Goal: Task Accomplishment & Management: Manage account settings

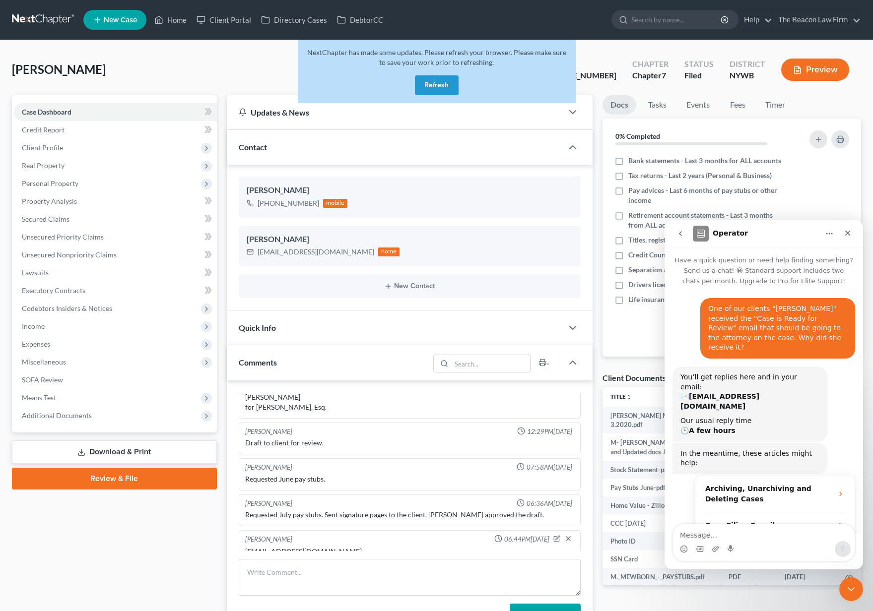
scroll to position [225, 0]
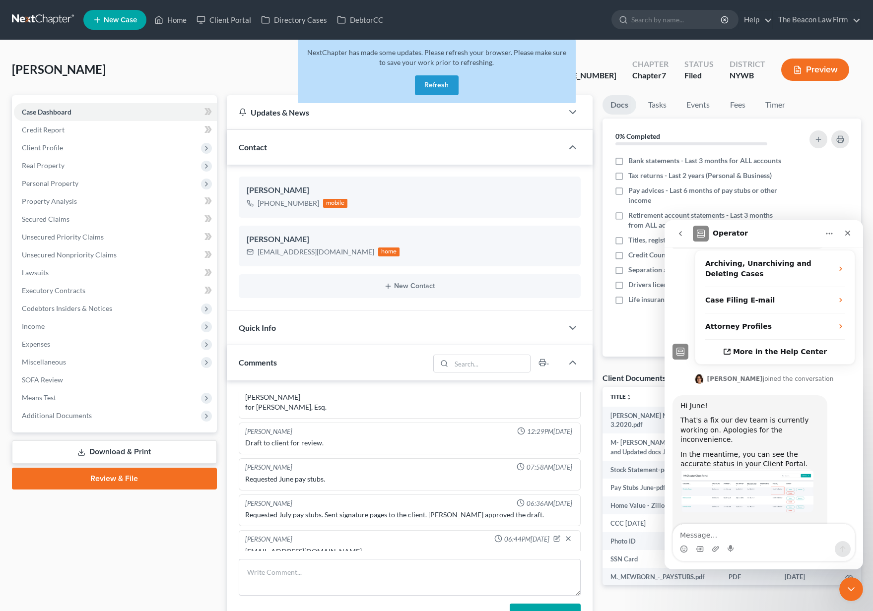
click at [62, 16] on link at bounding box center [44, 20] width 64 height 18
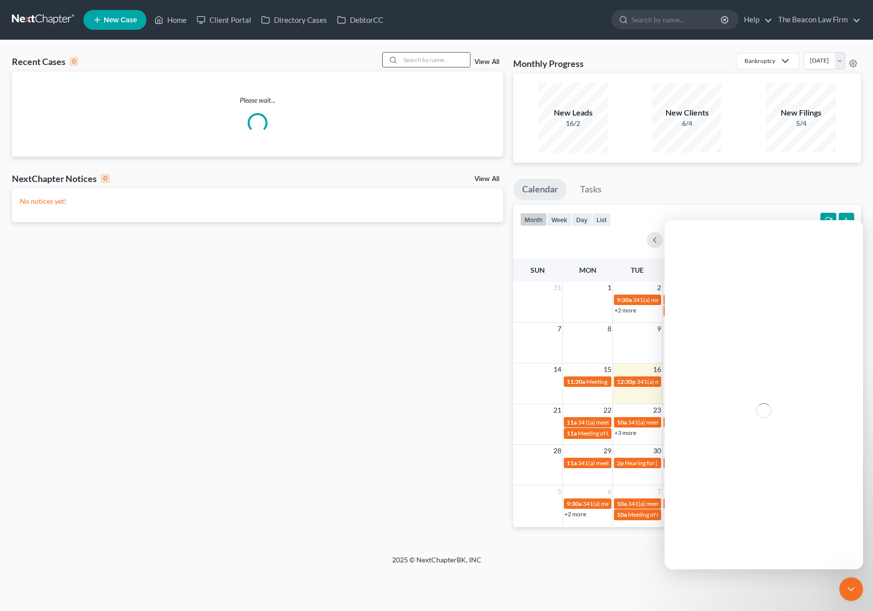
click at [429, 62] on input "search" at bounding box center [435, 60] width 69 height 14
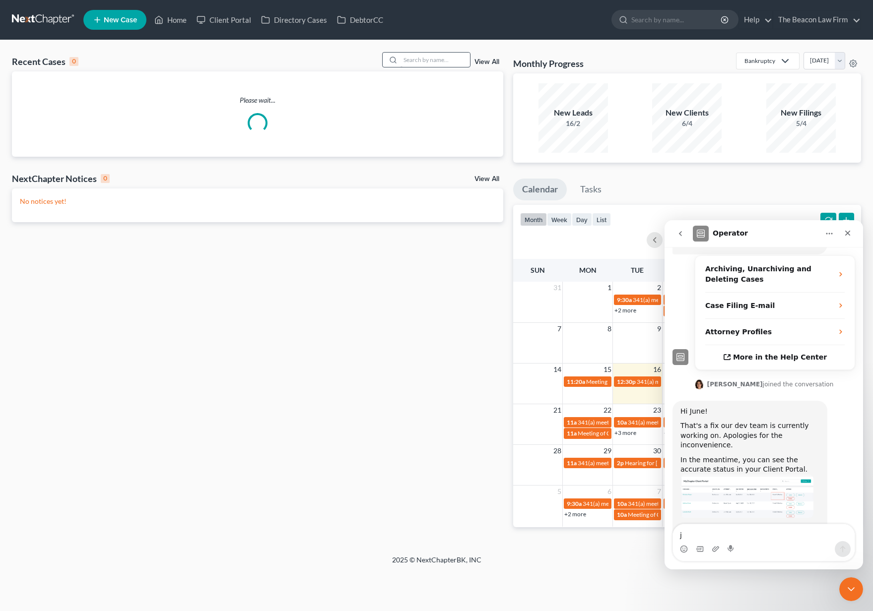
scroll to position [225, 0]
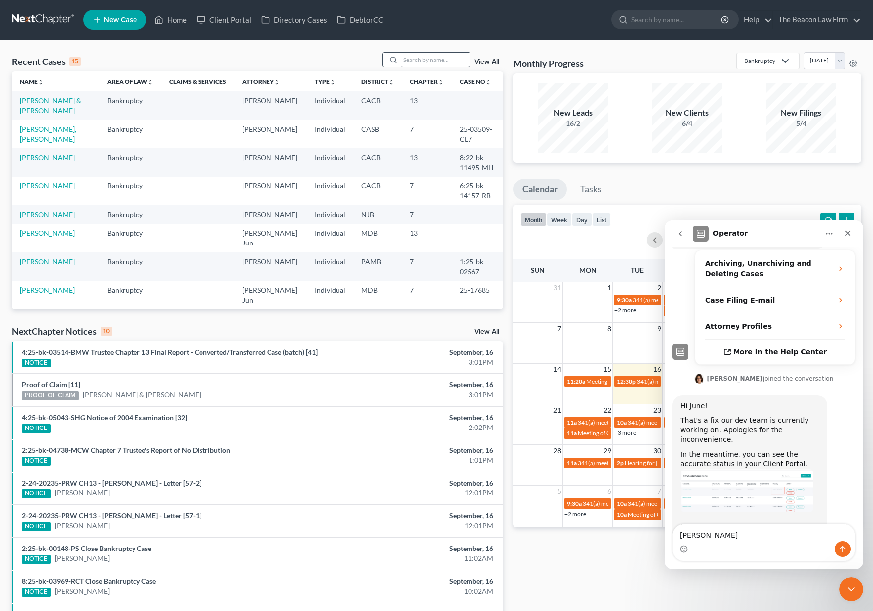
type textarea "Jeff"
drag, startPoint x: 429, startPoint y: 62, endPoint x: 401, endPoint y: 65, distance: 27.9
click at [400, 65] on div at bounding box center [392, 60] width 18 height 14
click at [418, 61] on input "search" at bounding box center [435, 60] width 69 height 14
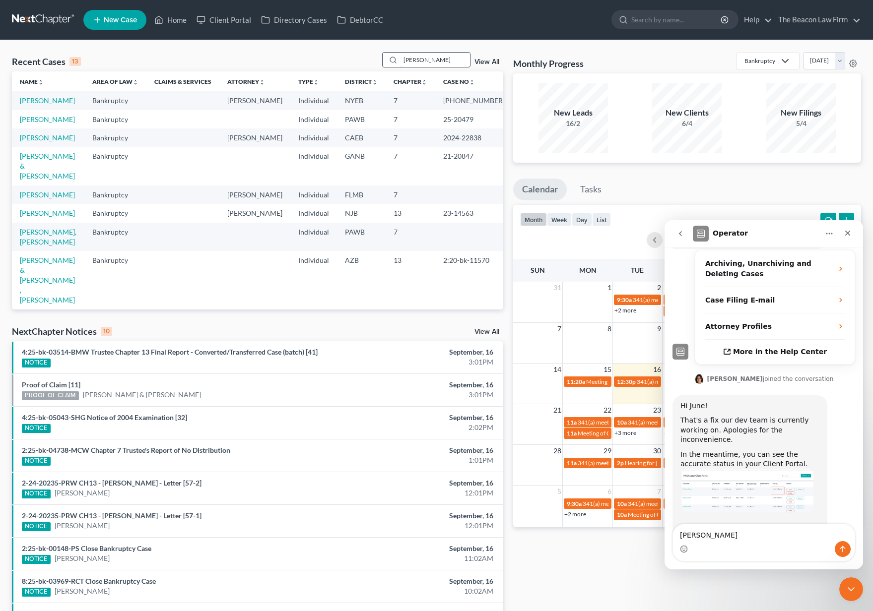
type input "Jeffrey"
drag, startPoint x: 424, startPoint y: 62, endPoint x: 72, endPoint y: 100, distance: 354.5
click at [72, 100] on link "Jackimowicz, Jeffrey" at bounding box center [47, 100] width 55 height 8
click at [70, 101] on link "Jackimowicz, Jeffrey" at bounding box center [47, 100] width 55 height 8
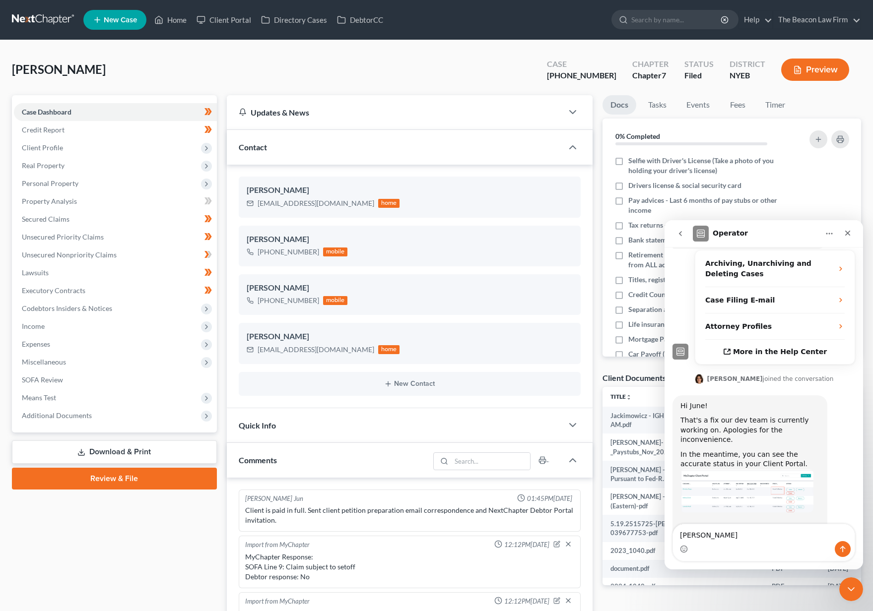
scroll to position [295, 0]
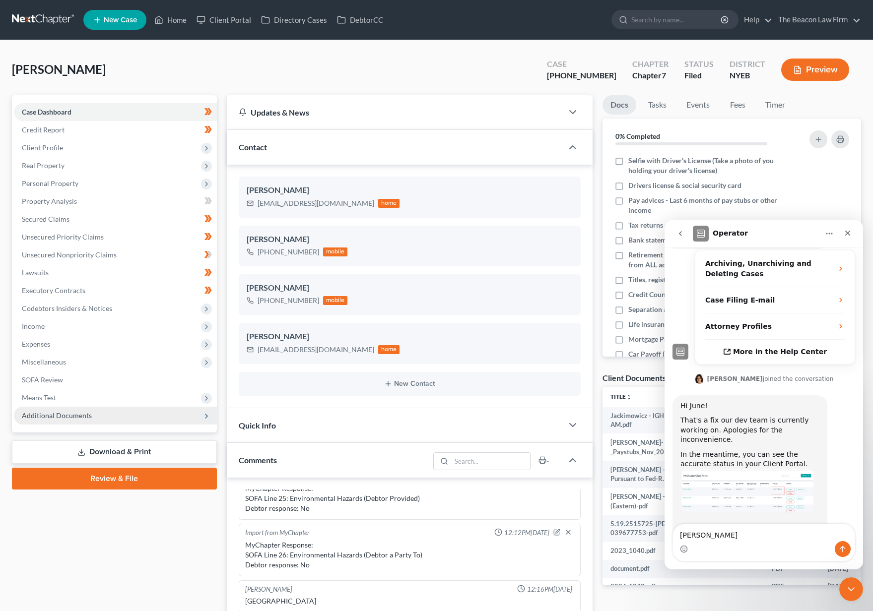
click at [41, 418] on span "Additional Documents" at bounding box center [57, 415] width 70 height 8
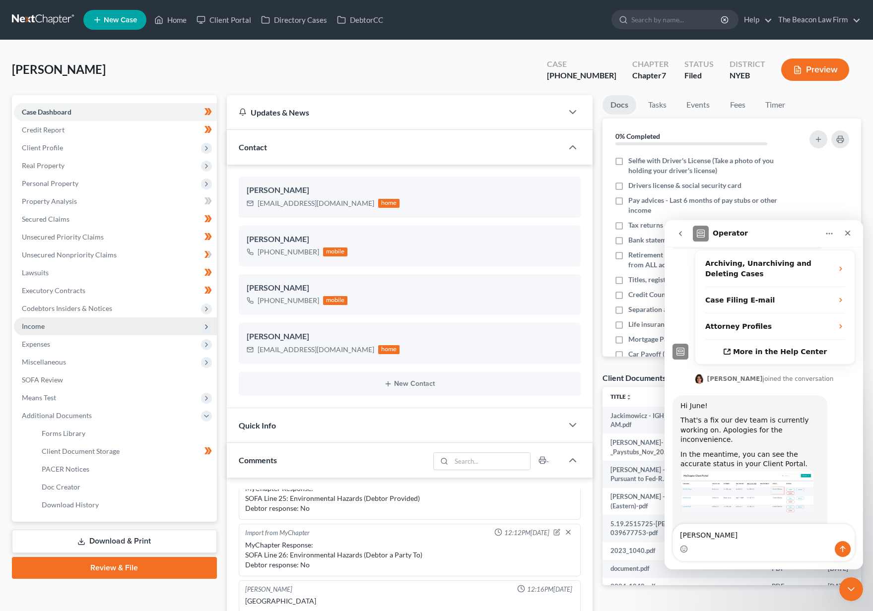
click at [42, 328] on span "Income" at bounding box center [33, 326] width 23 height 8
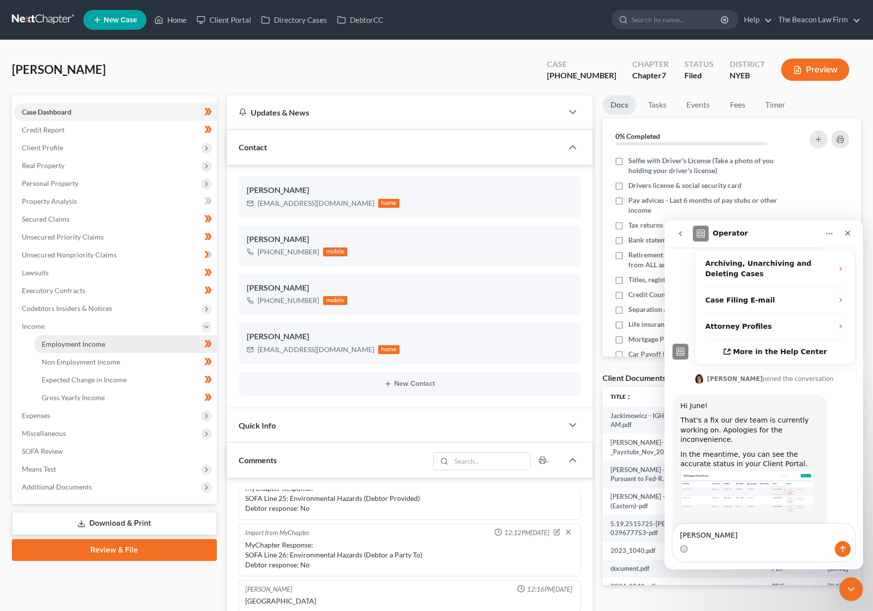
click at [48, 341] on span "Employment Income" at bounding box center [74, 344] width 64 height 8
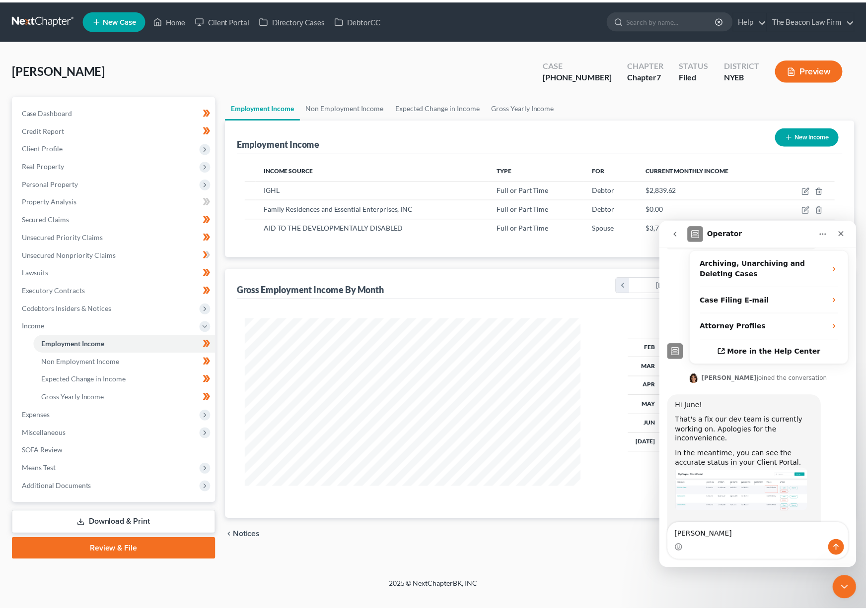
scroll to position [178, 359]
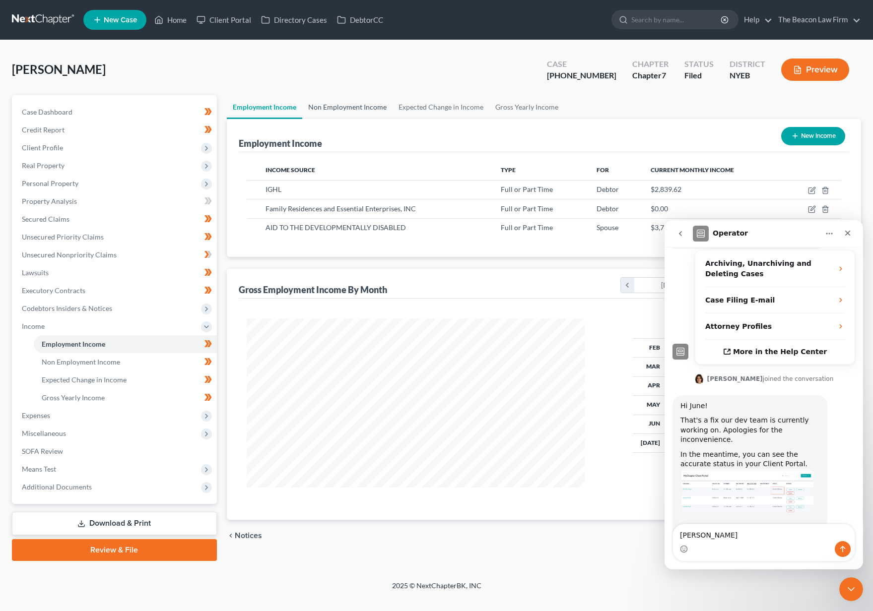
click at [347, 108] on link "Non Employment Income" at bounding box center [347, 107] width 90 height 24
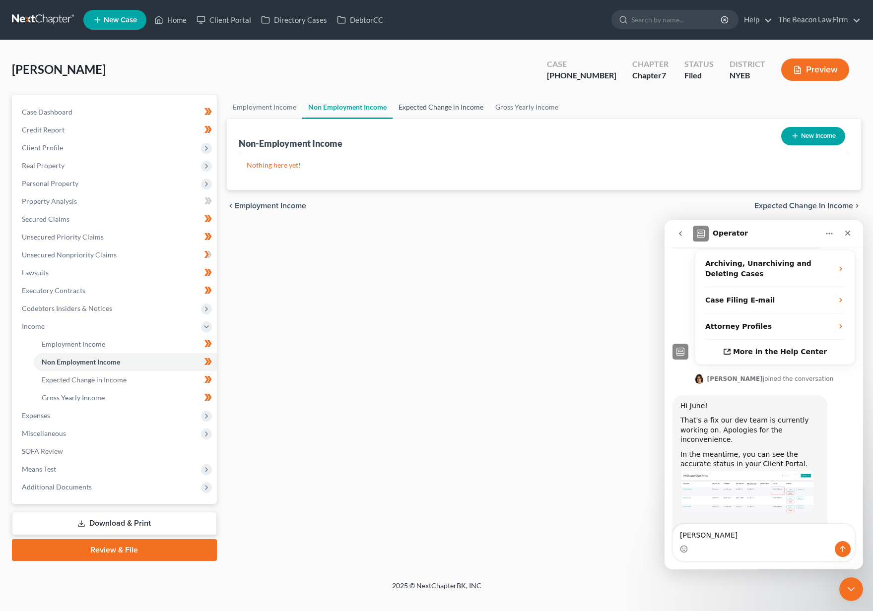
click at [421, 102] on link "Expected Change in Income" at bounding box center [441, 107] width 97 height 24
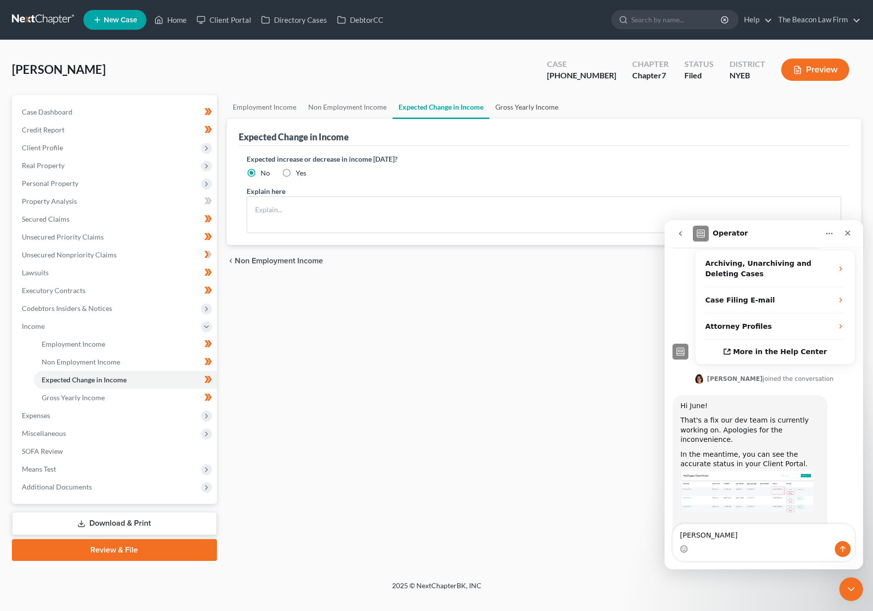
click at [512, 111] on link "Gross Yearly Income" at bounding box center [526, 107] width 75 height 24
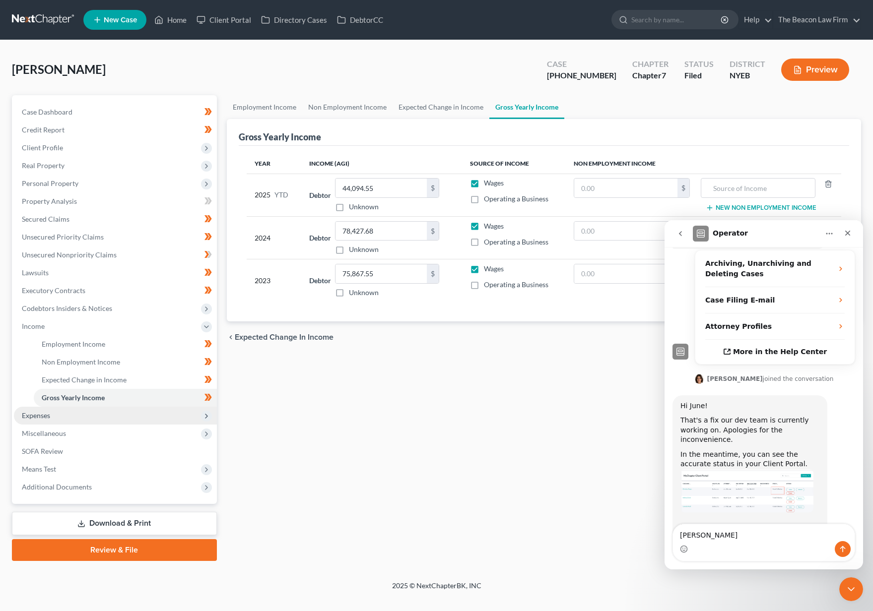
click at [78, 414] on span "Expenses" at bounding box center [115, 416] width 203 height 18
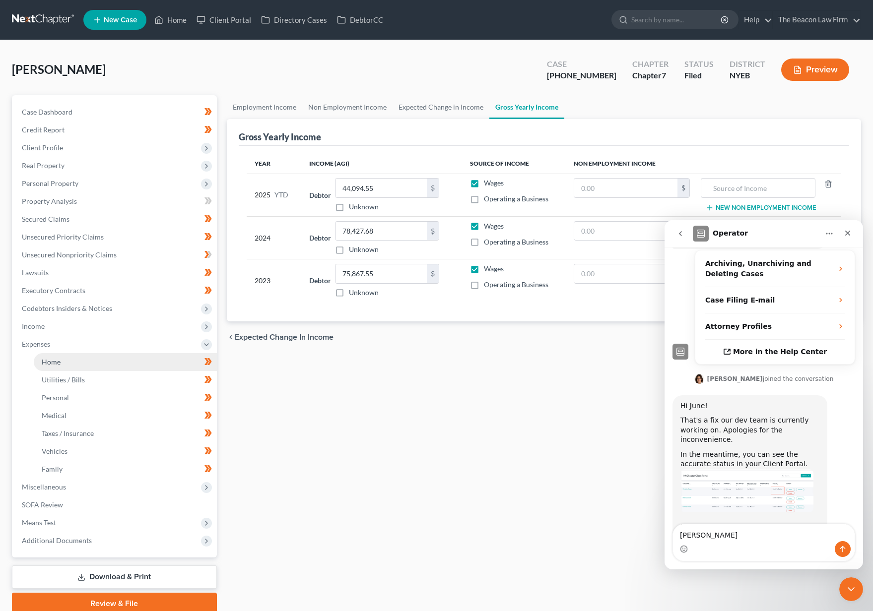
click at [88, 366] on link "Home" at bounding box center [125, 362] width 183 height 18
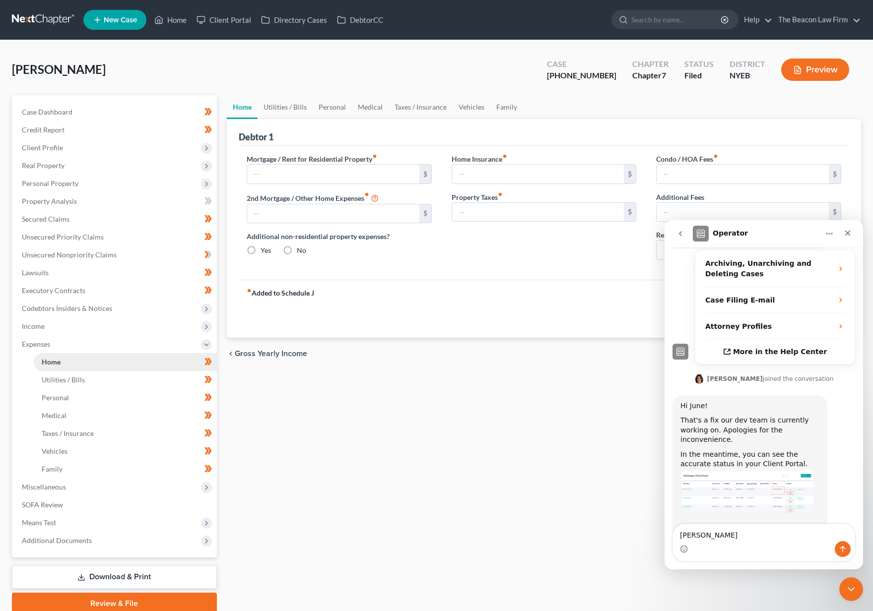
type input "3,200.00"
radio input "true"
click at [852, 230] on div "Close" at bounding box center [848, 233] width 18 height 18
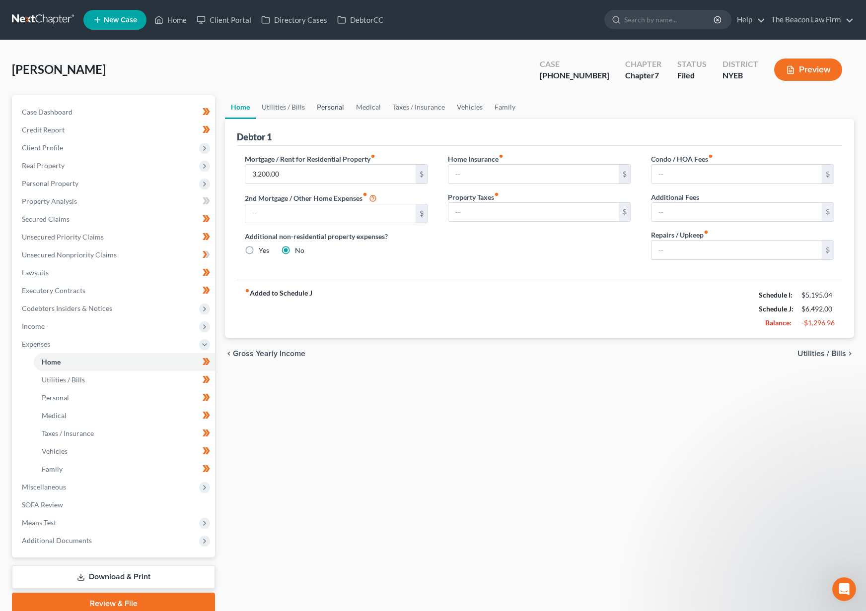
click at [325, 112] on link "Personal" at bounding box center [330, 107] width 39 height 24
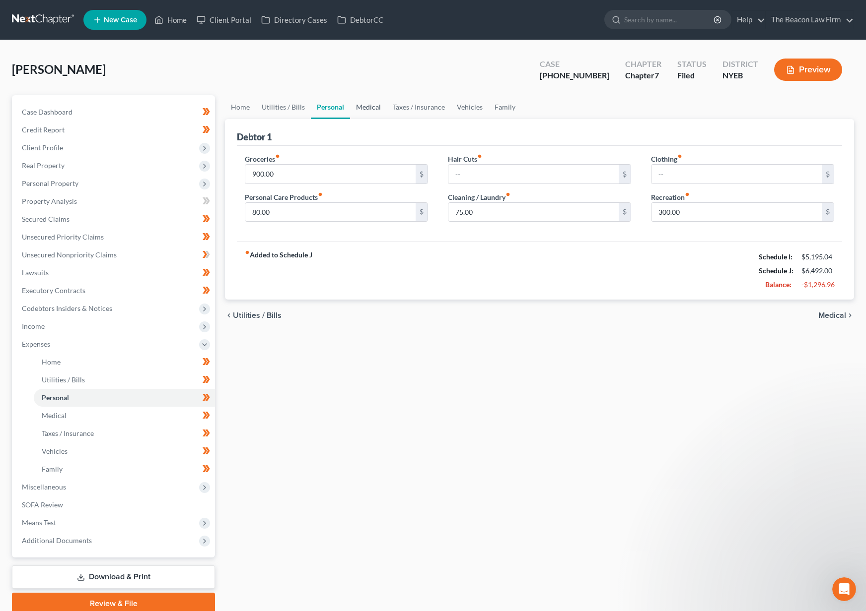
click at [368, 107] on link "Medical" at bounding box center [368, 107] width 37 height 24
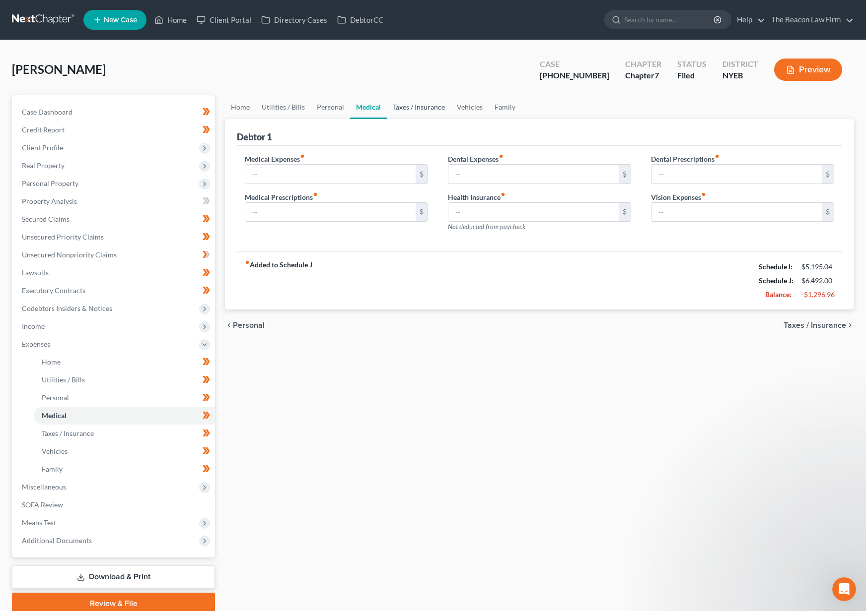
click at [395, 109] on link "Taxes / Insurance" at bounding box center [419, 107] width 64 height 24
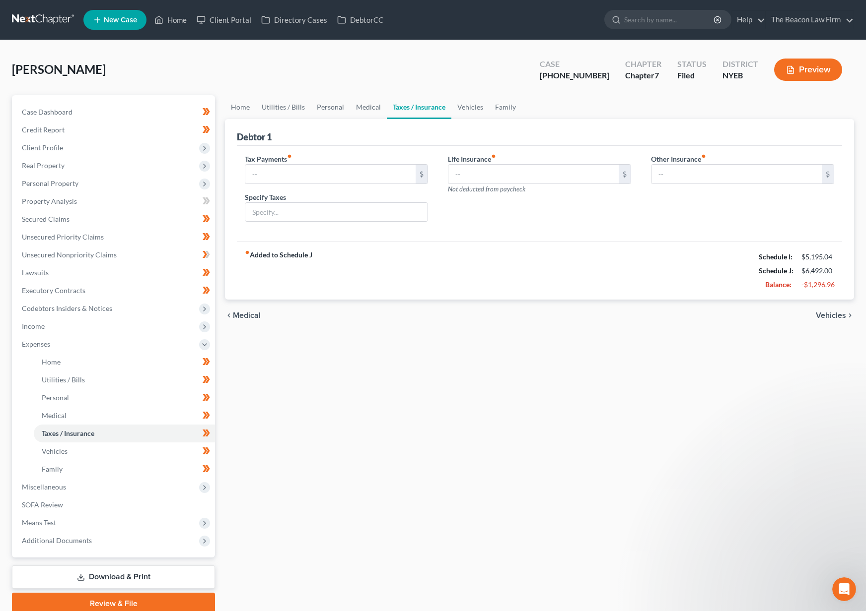
click at [445, 106] on link "Taxes / Insurance" at bounding box center [419, 107] width 65 height 24
click at [500, 106] on link "Family" at bounding box center [505, 107] width 33 height 24
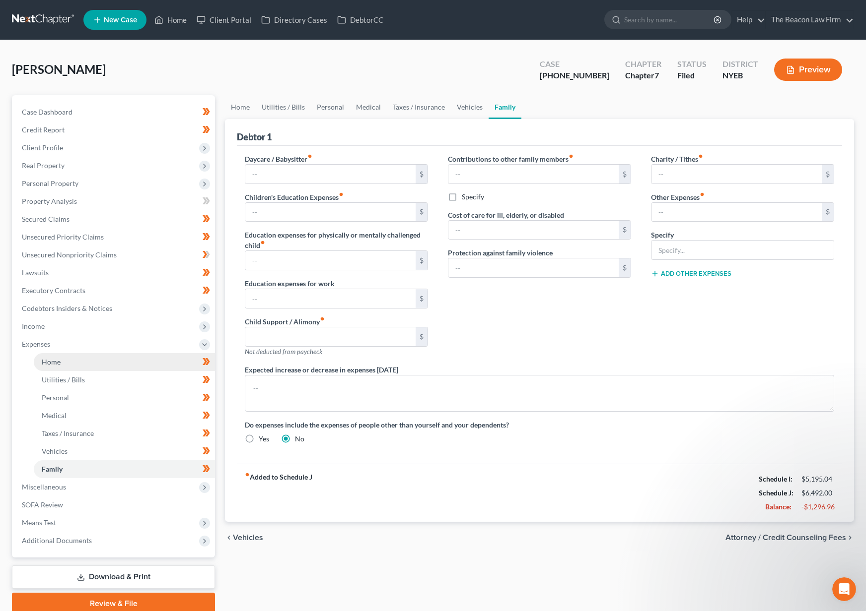
click at [60, 366] on link "Home" at bounding box center [124, 362] width 181 height 18
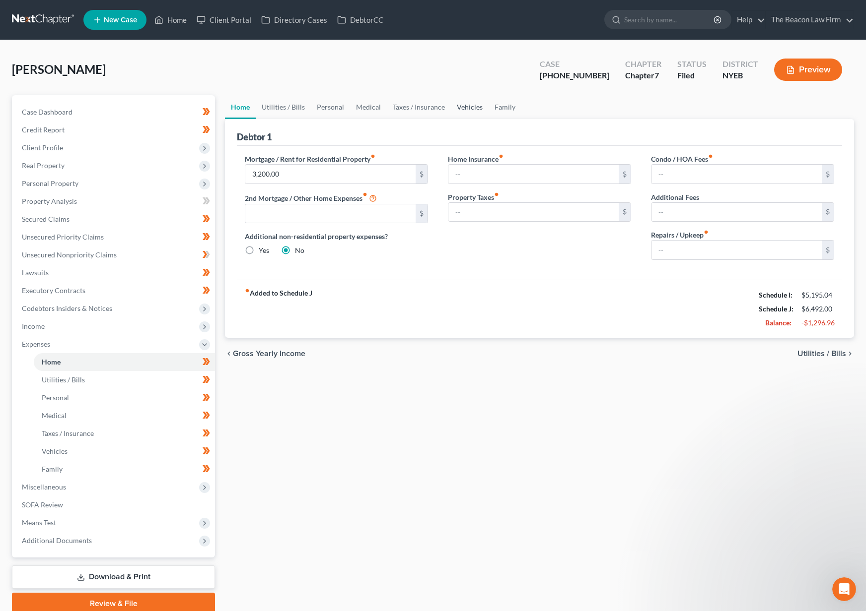
click at [457, 109] on link "Vehicles" at bounding box center [470, 107] width 38 height 24
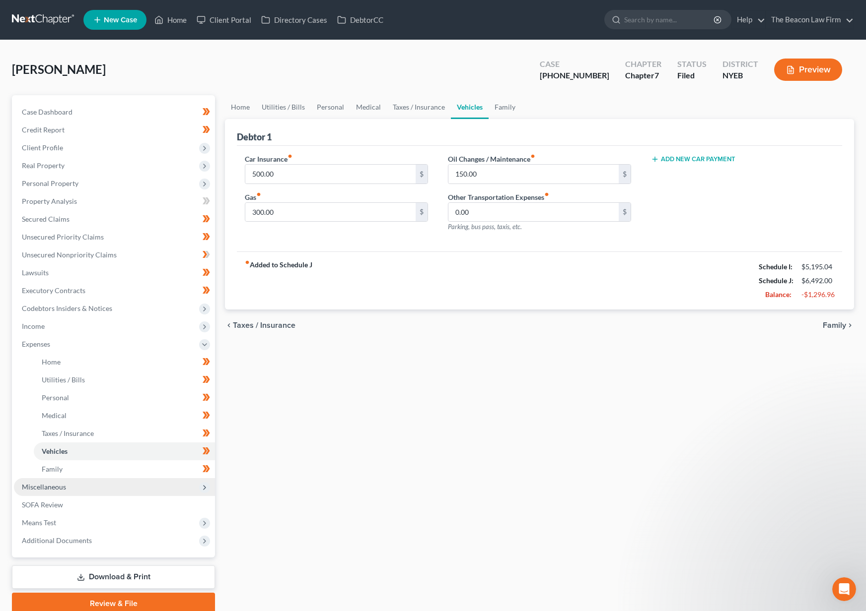
click at [90, 490] on span "Miscellaneous" at bounding box center [114, 487] width 201 height 18
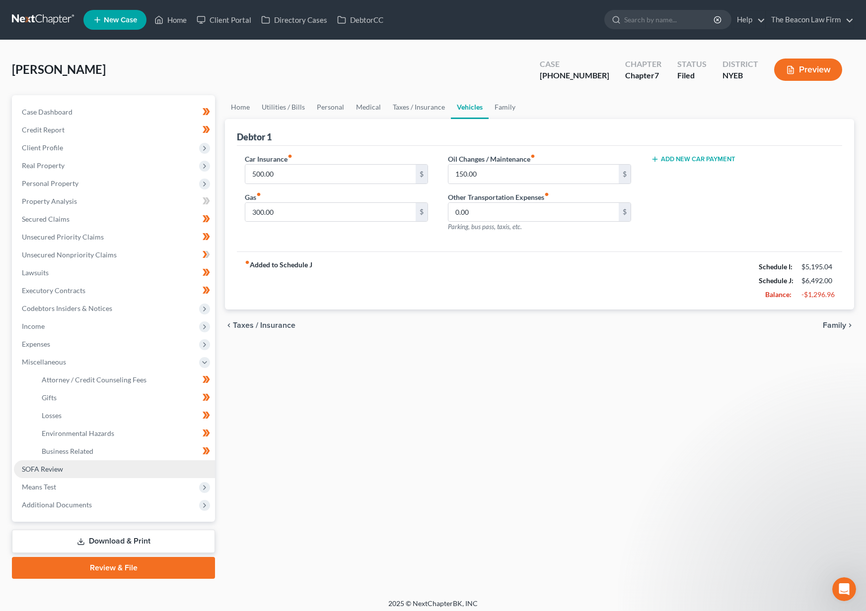
click at [81, 474] on link "SOFA Review" at bounding box center [114, 470] width 201 height 18
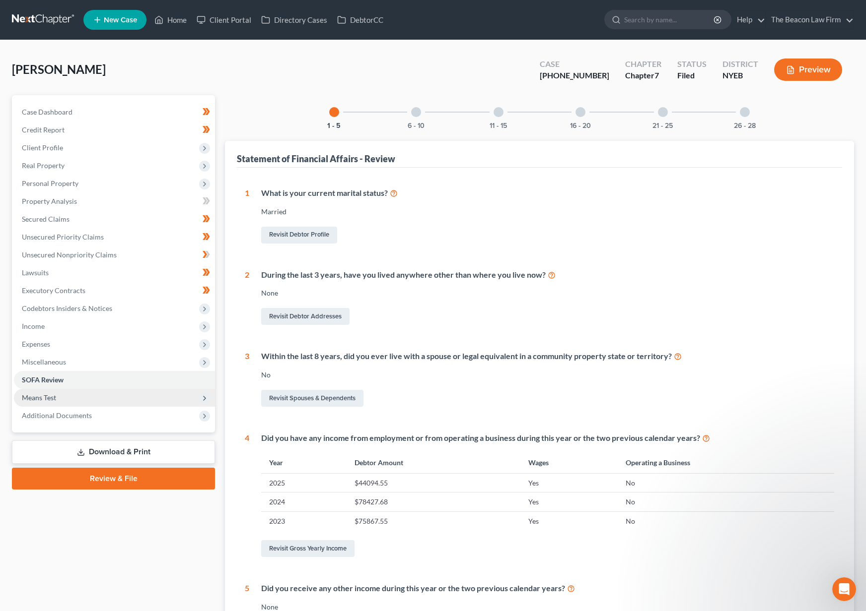
click at [74, 405] on span "Means Test" at bounding box center [114, 398] width 201 height 18
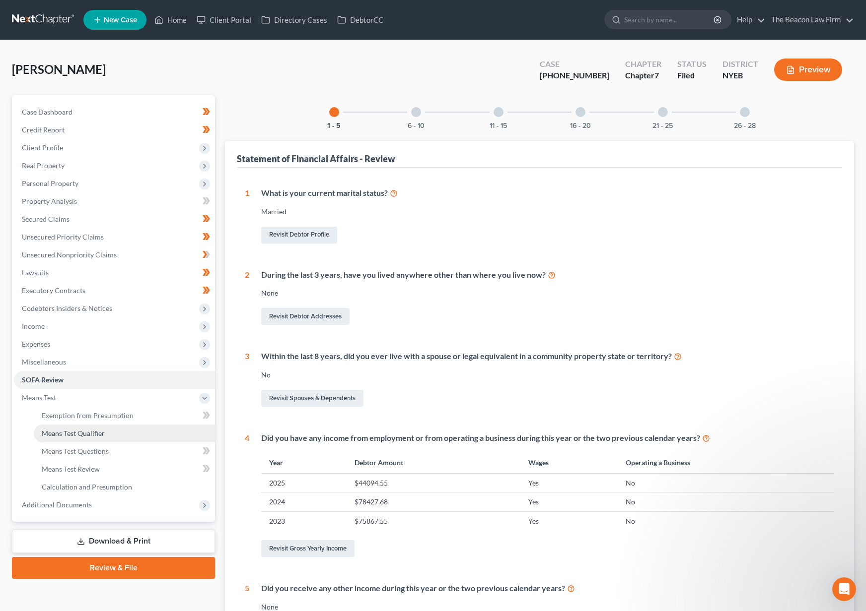
click at [75, 434] on span "Means Test Qualifier" at bounding box center [73, 433] width 63 height 8
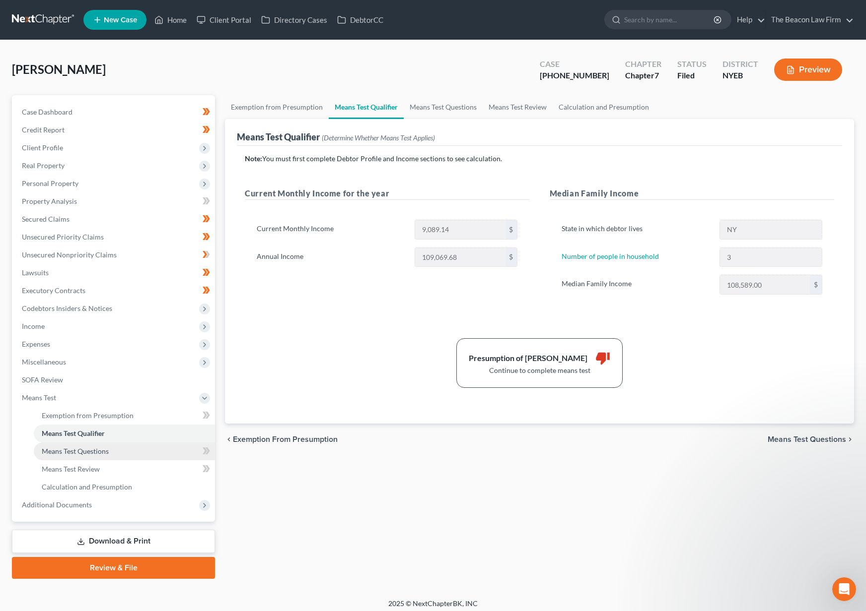
click at [76, 450] on span "Means Test Questions" at bounding box center [75, 451] width 67 height 8
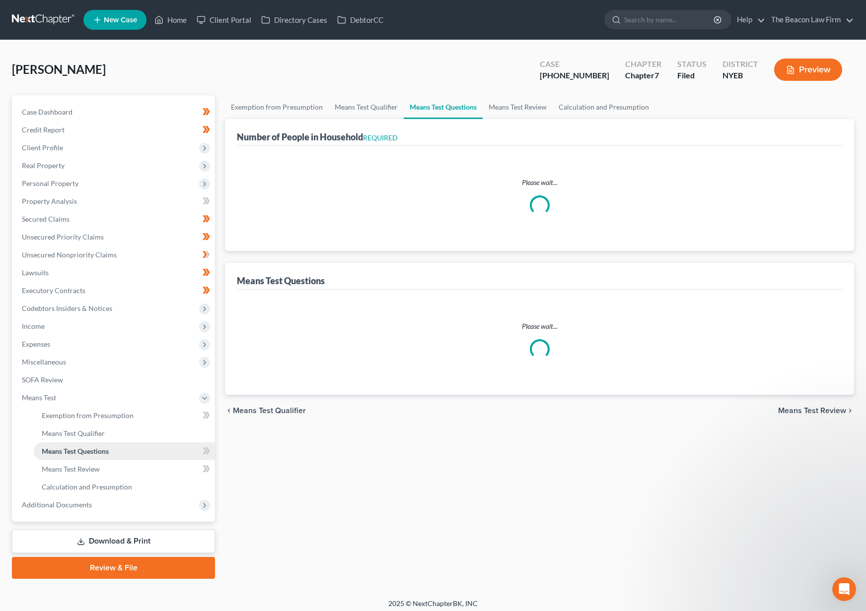
select select "3"
select select "1"
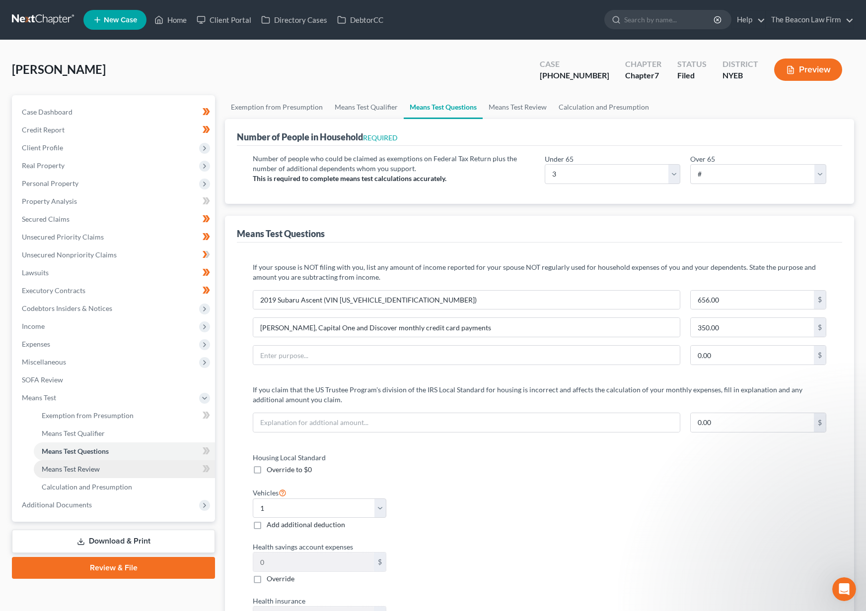
click at [85, 472] on span "Means Test Review" at bounding box center [71, 469] width 58 height 8
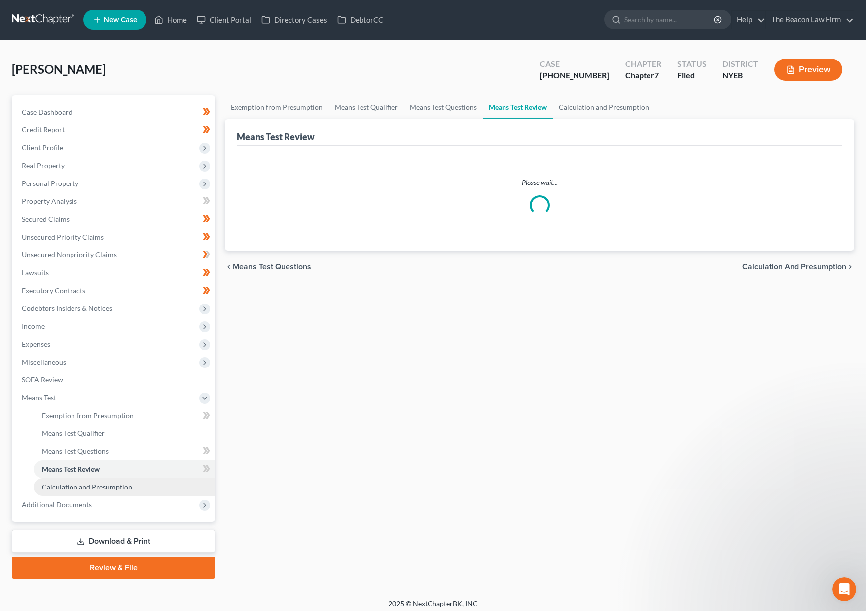
click at [92, 488] on span "Calculation and Presumption" at bounding box center [87, 487] width 90 height 8
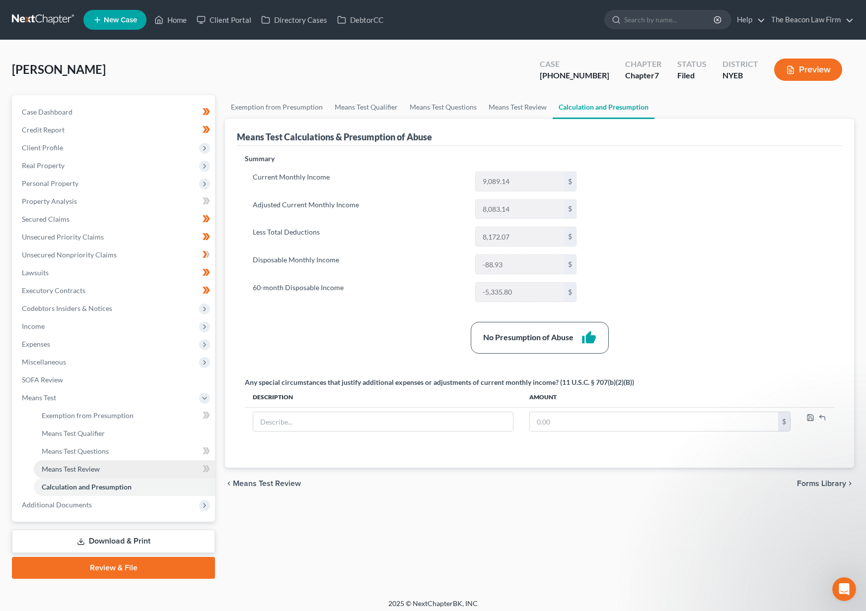
click at [70, 465] on span "Means Test Review" at bounding box center [71, 469] width 58 height 8
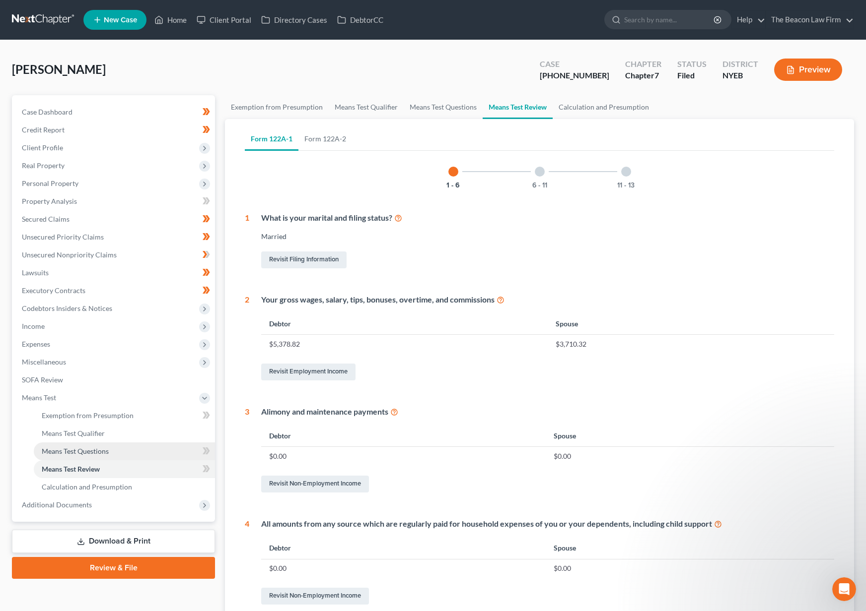
click at [75, 452] on span "Means Test Questions" at bounding box center [75, 451] width 67 height 8
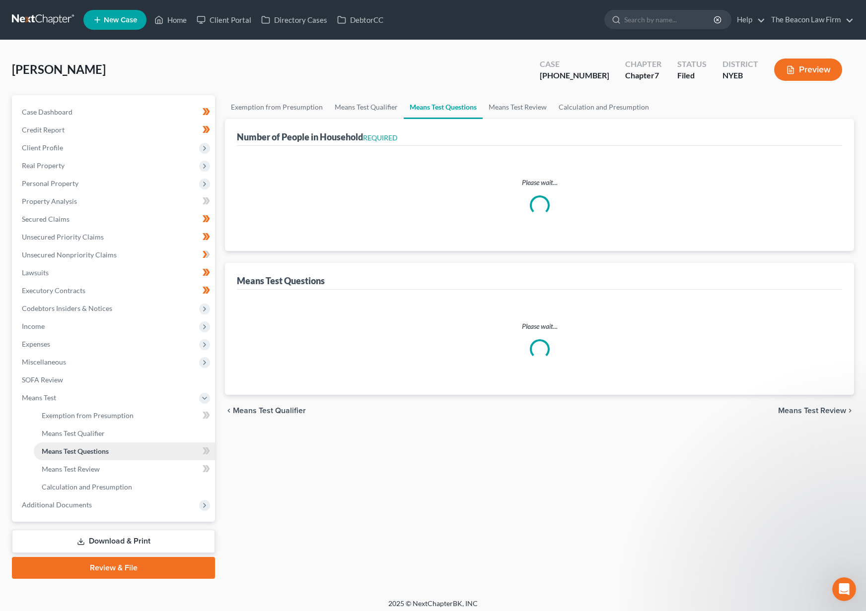
select select "3"
select select "1"
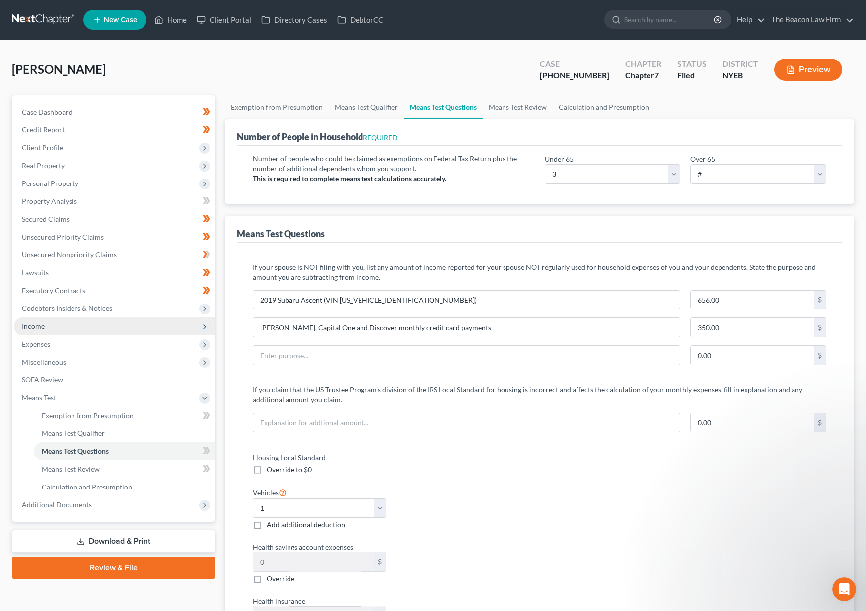
click at [99, 321] on span "Income" at bounding box center [114, 327] width 201 height 18
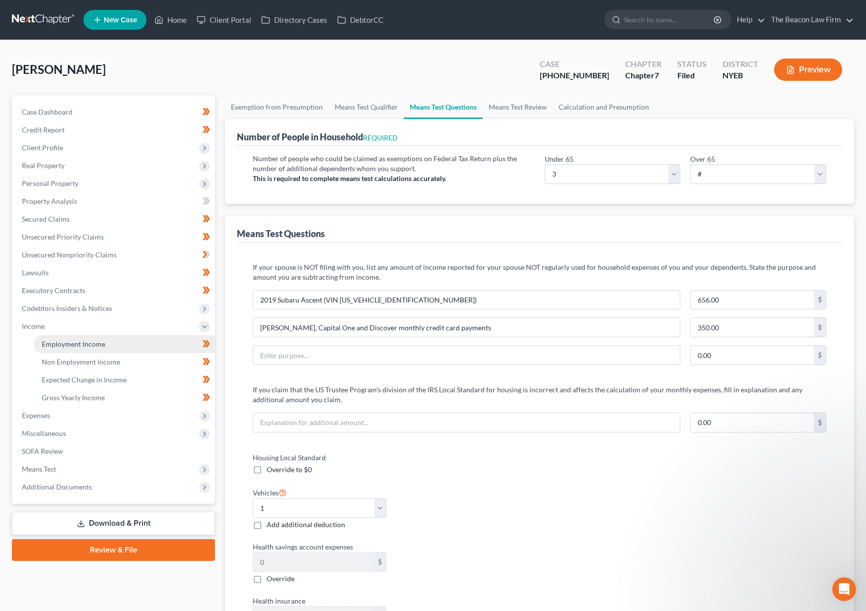
click at [94, 341] on span "Employment Income" at bounding box center [74, 344] width 64 height 8
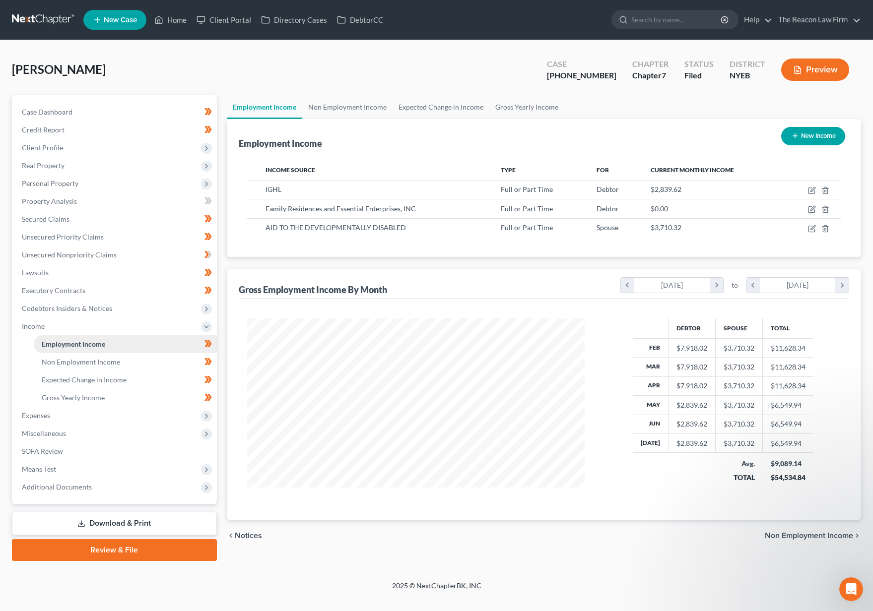
scroll to position [178, 359]
click at [350, 108] on link "Non Employment Income" at bounding box center [347, 107] width 90 height 24
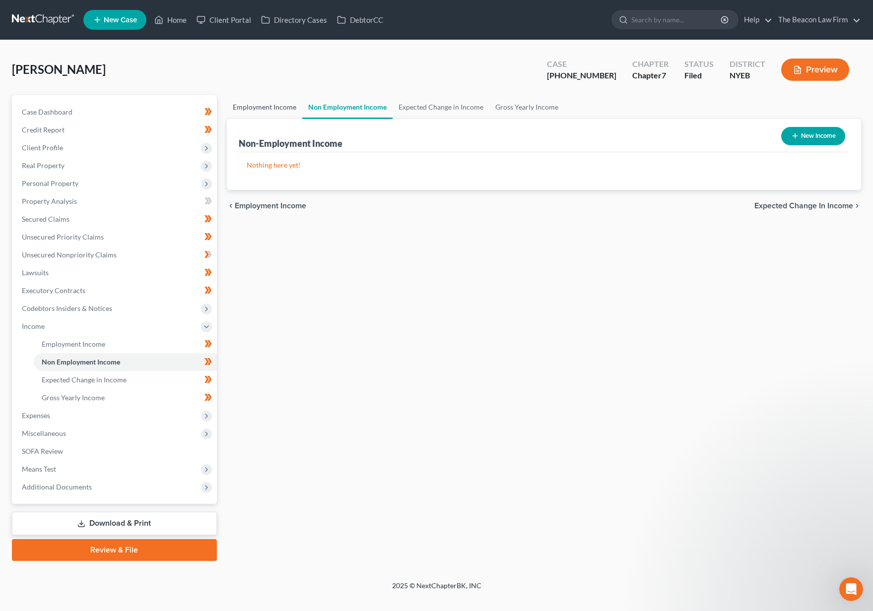
click at [267, 108] on link "Employment Income" at bounding box center [264, 107] width 75 height 24
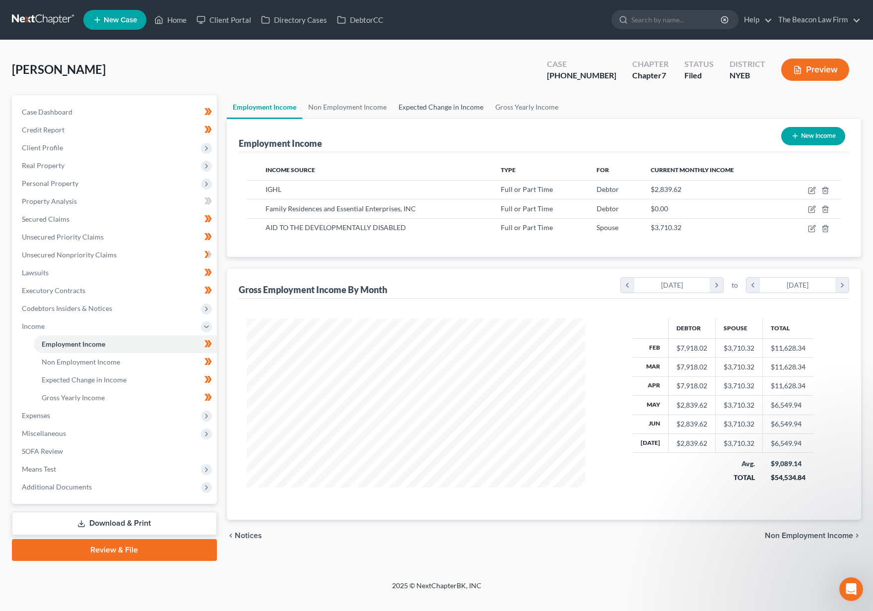
scroll to position [178, 359]
click at [420, 107] on link "Expected Change in Income" at bounding box center [441, 107] width 97 height 24
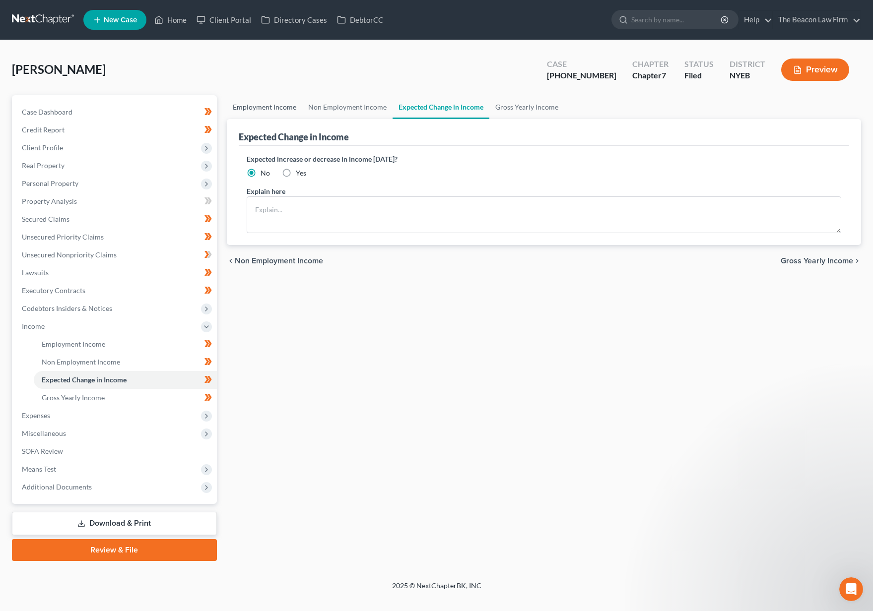
click at [277, 106] on link "Employment Income" at bounding box center [264, 107] width 75 height 24
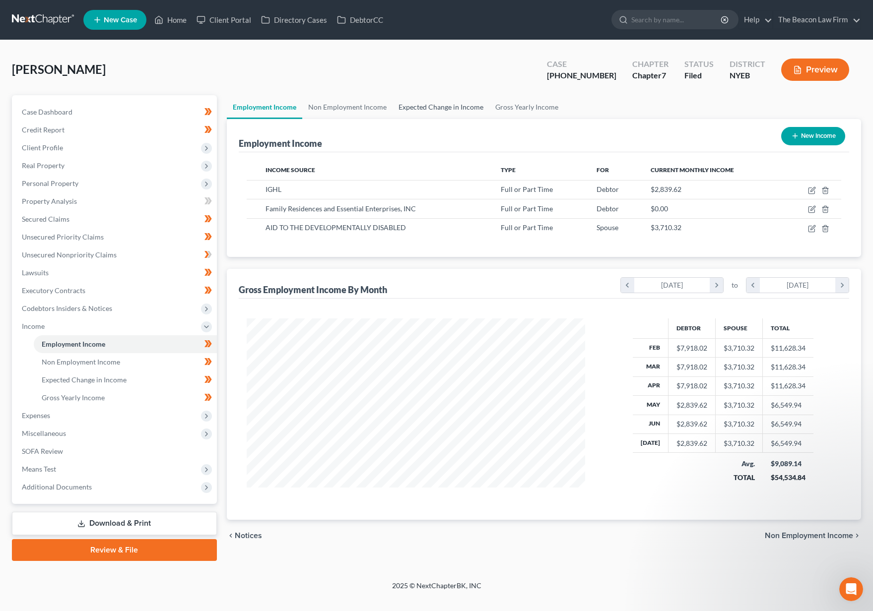
scroll to position [178, 359]
click at [499, 113] on link "Gross Yearly Income" at bounding box center [526, 107] width 75 height 24
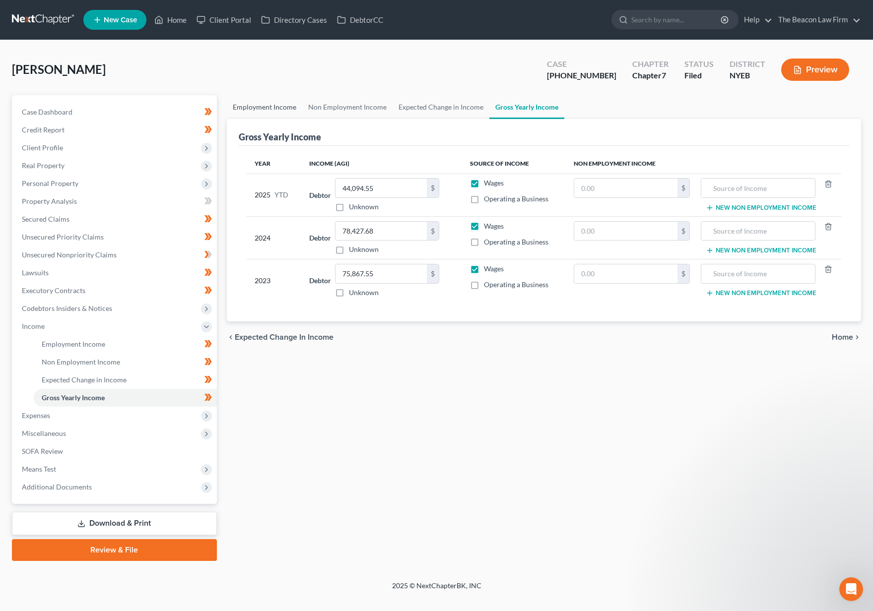
click at [280, 108] on link "Employment Income" at bounding box center [264, 107] width 75 height 24
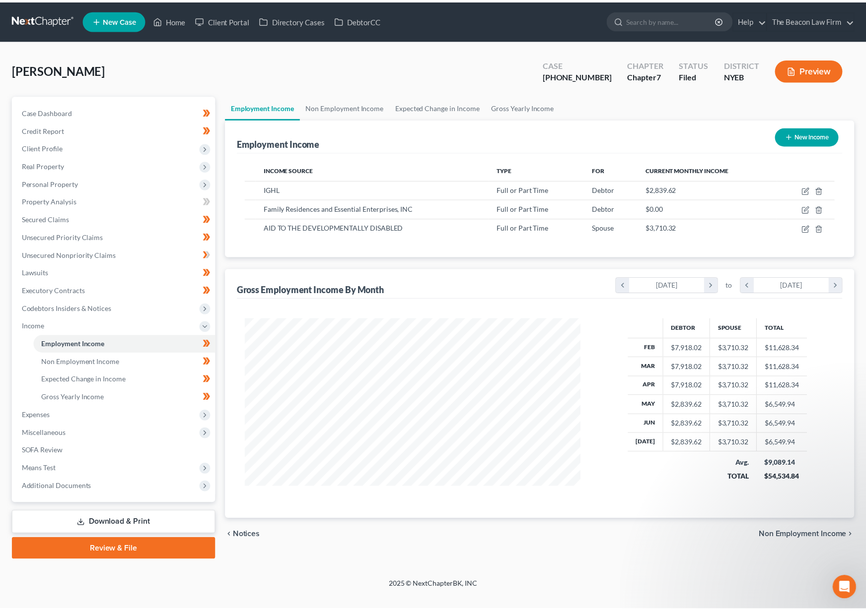
scroll to position [178, 359]
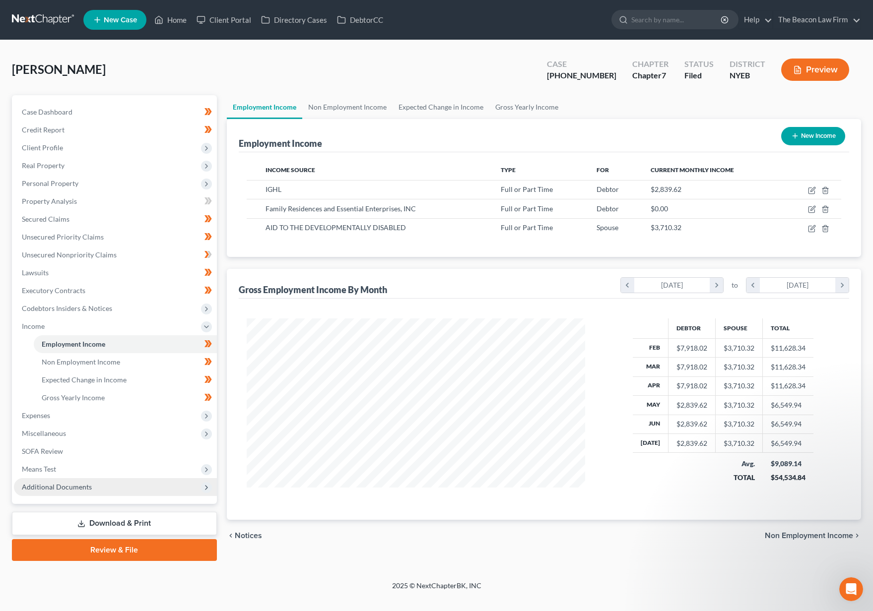
click at [141, 486] on span "Additional Documents" at bounding box center [115, 487] width 203 height 18
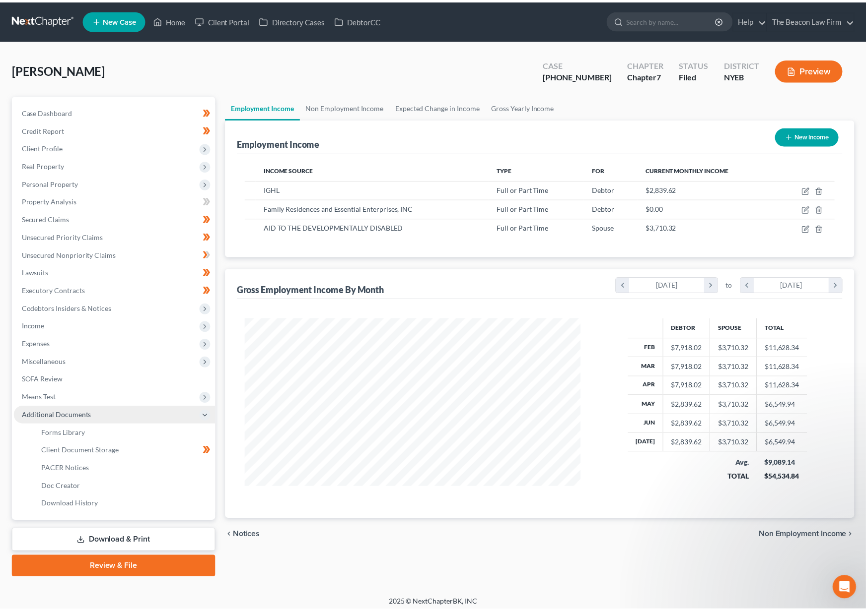
scroll to position [496166, 495988]
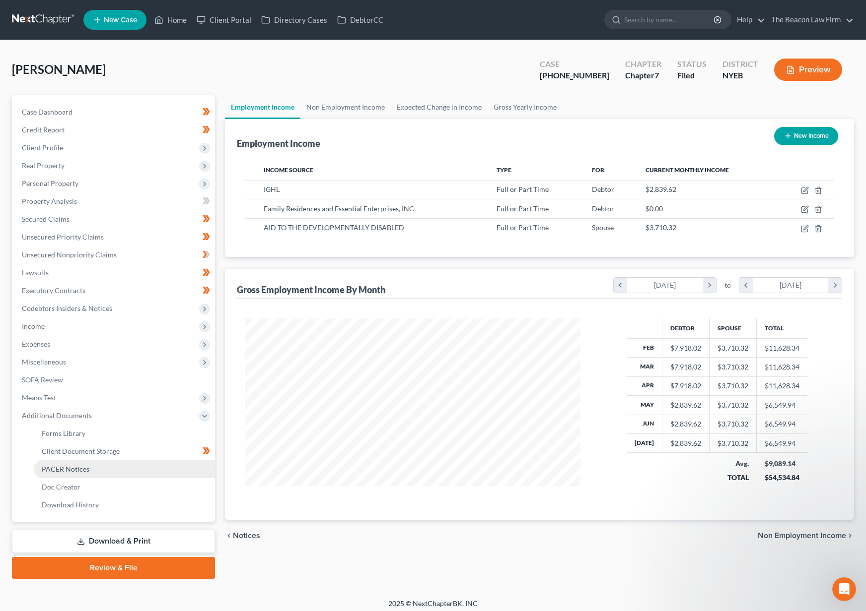
click at [87, 471] on span "PACER Notices" at bounding box center [66, 469] width 48 height 8
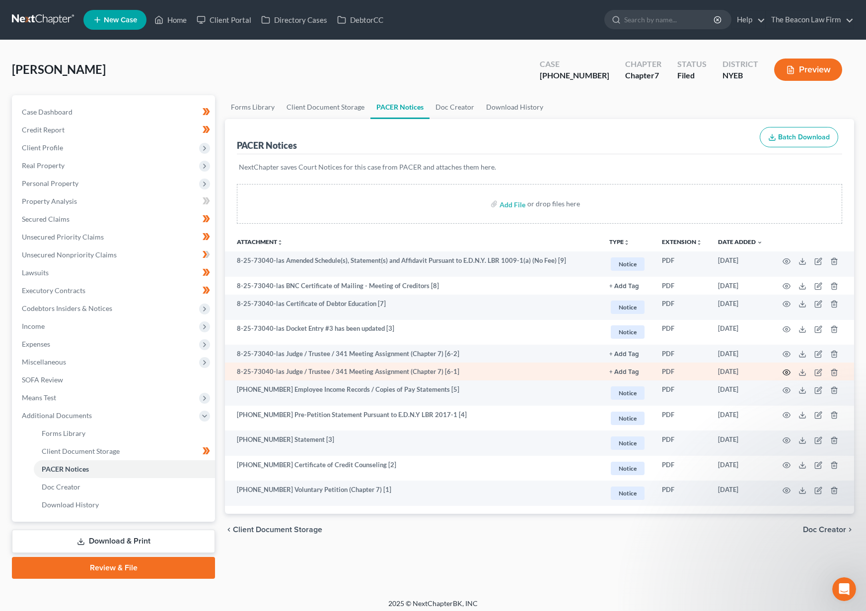
click at [787, 374] on icon "button" at bounding box center [786, 373] width 8 height 8
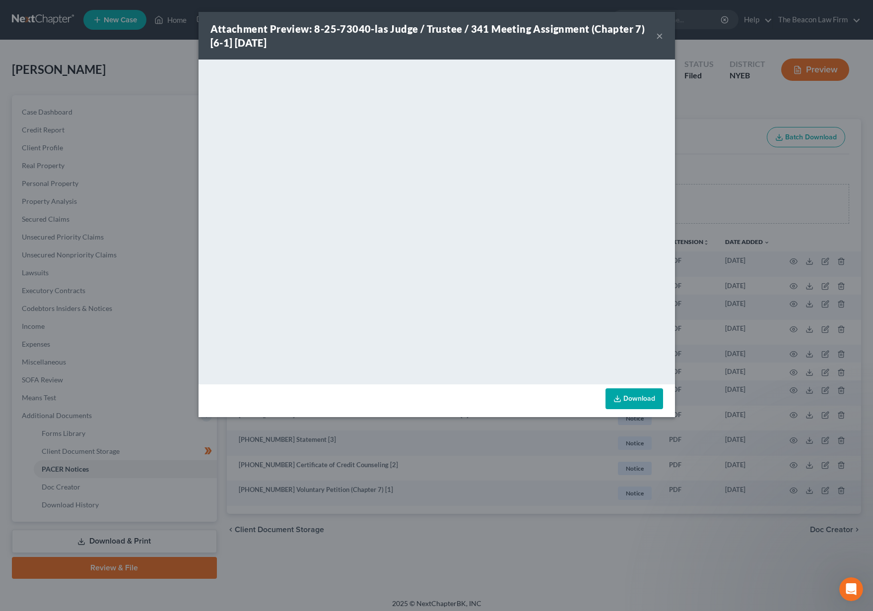
click at [659, 34] on button "×" at bounding box center [659, 36] width 7 height 12
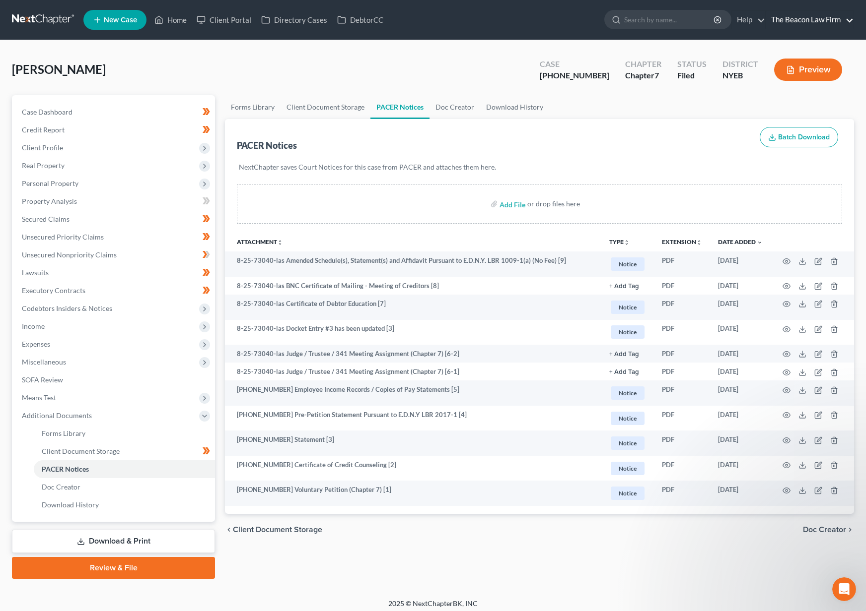
click at [791, 20] on link "The Beacon Law Firm" at bounding box center [809, 20] width 87 height 18
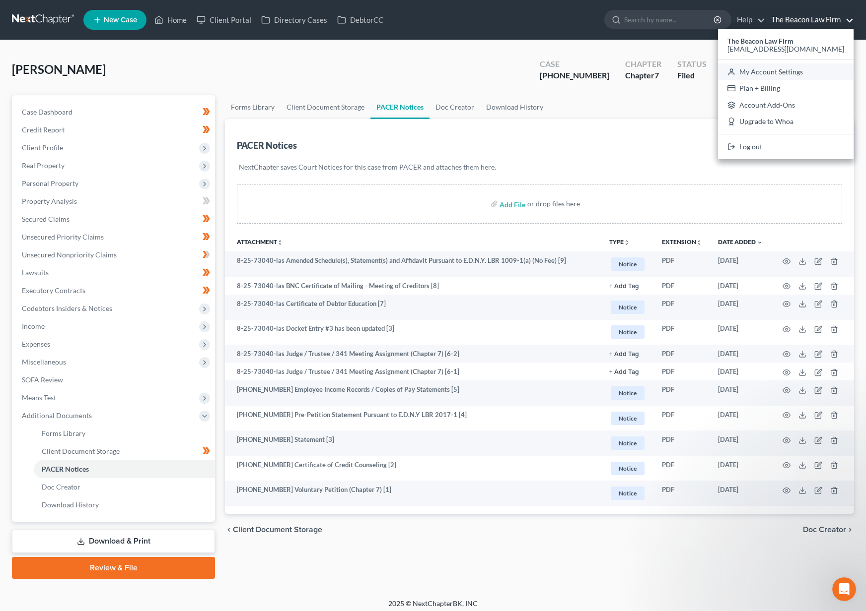
click at [800, 71] on link "My Account Settings" at bounding box center [786, 72] width 136 height 17
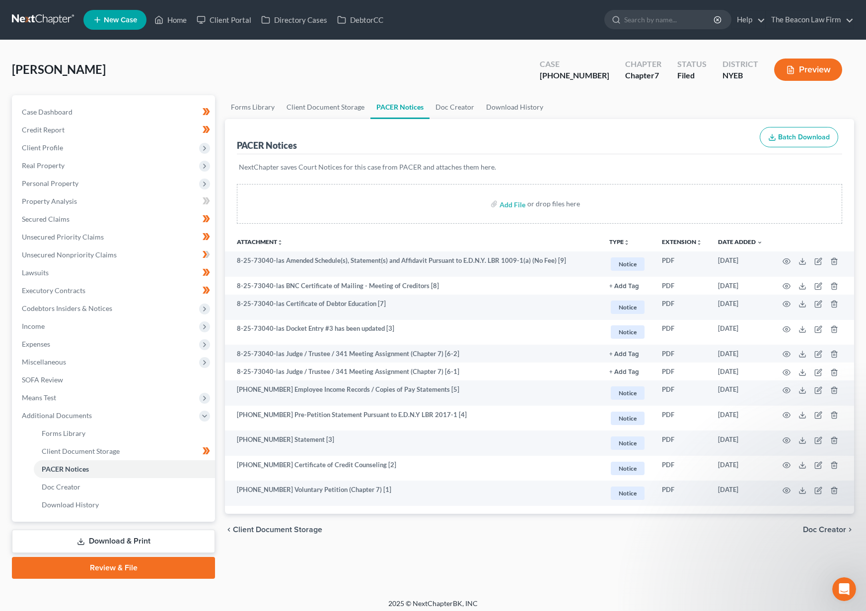
select select "24"
select select "9"
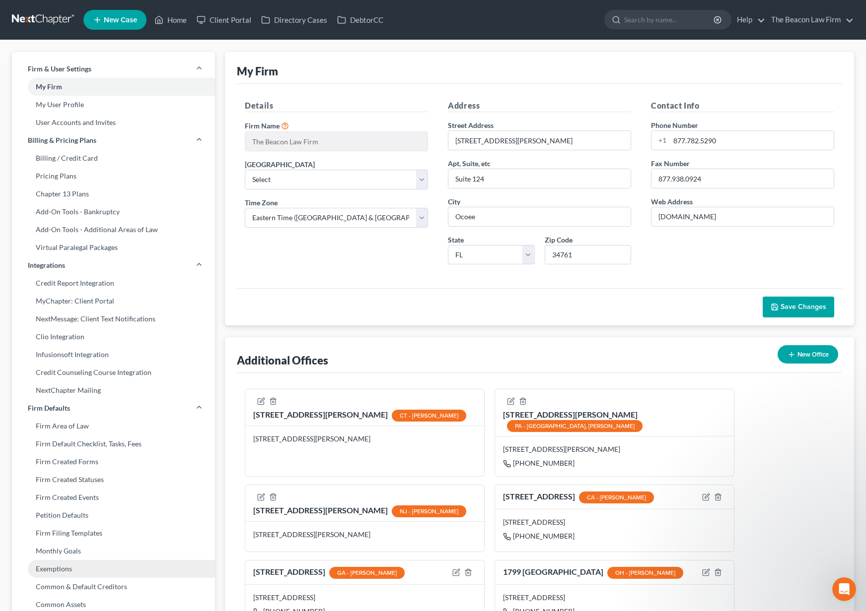
click at [67, 566] on link "Exemptions" at bounding box center [113, 569] width 203 height 18
select select "0"
